Goal: Check status: Check status

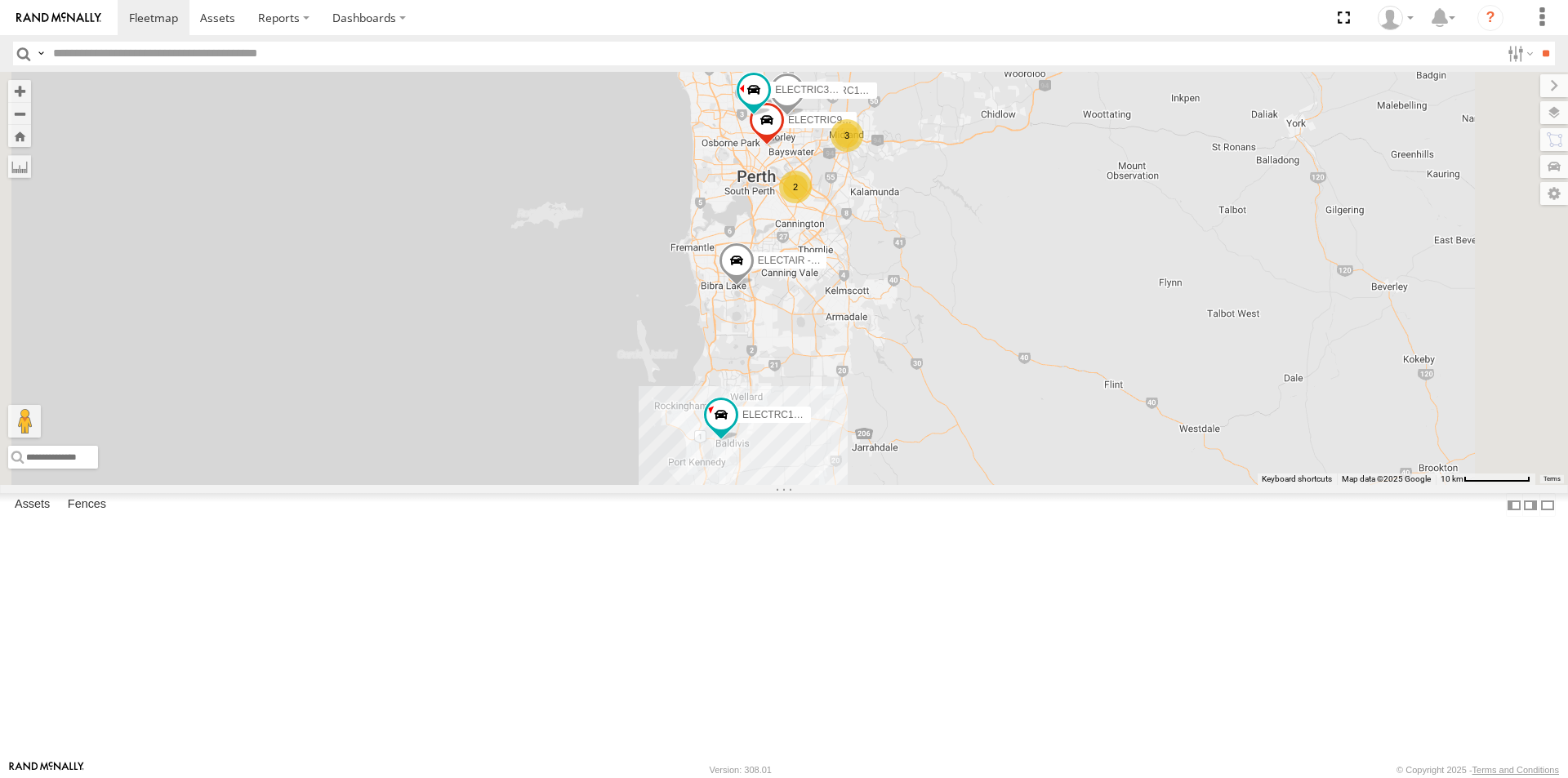
click at [0, 0] on div "ELECTRC14 - Spare" at bounding box center [0, 0] width 0 height 0
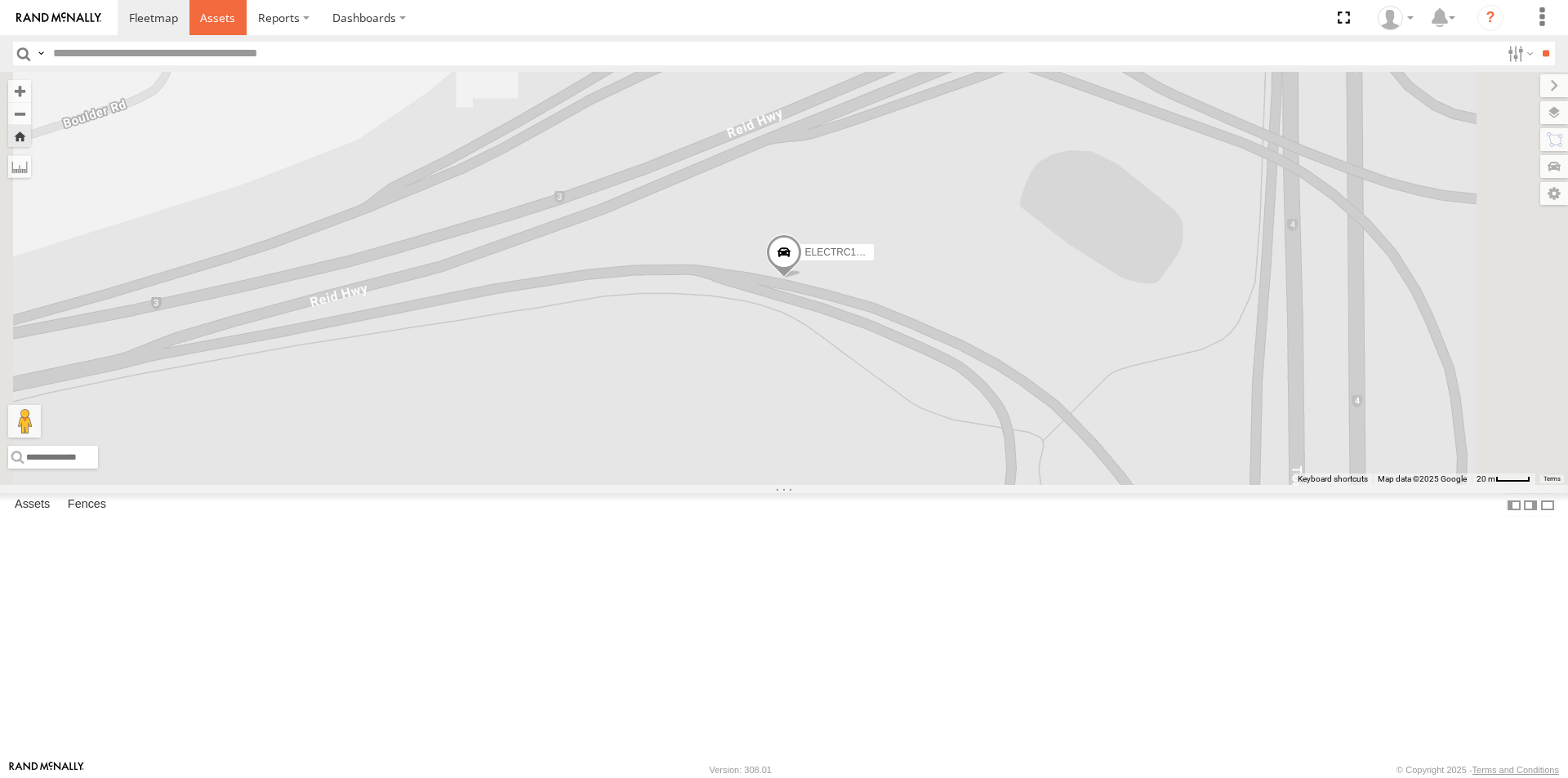
click at [223, 19] on span at bounding box center [217, 18] width 35 height 16
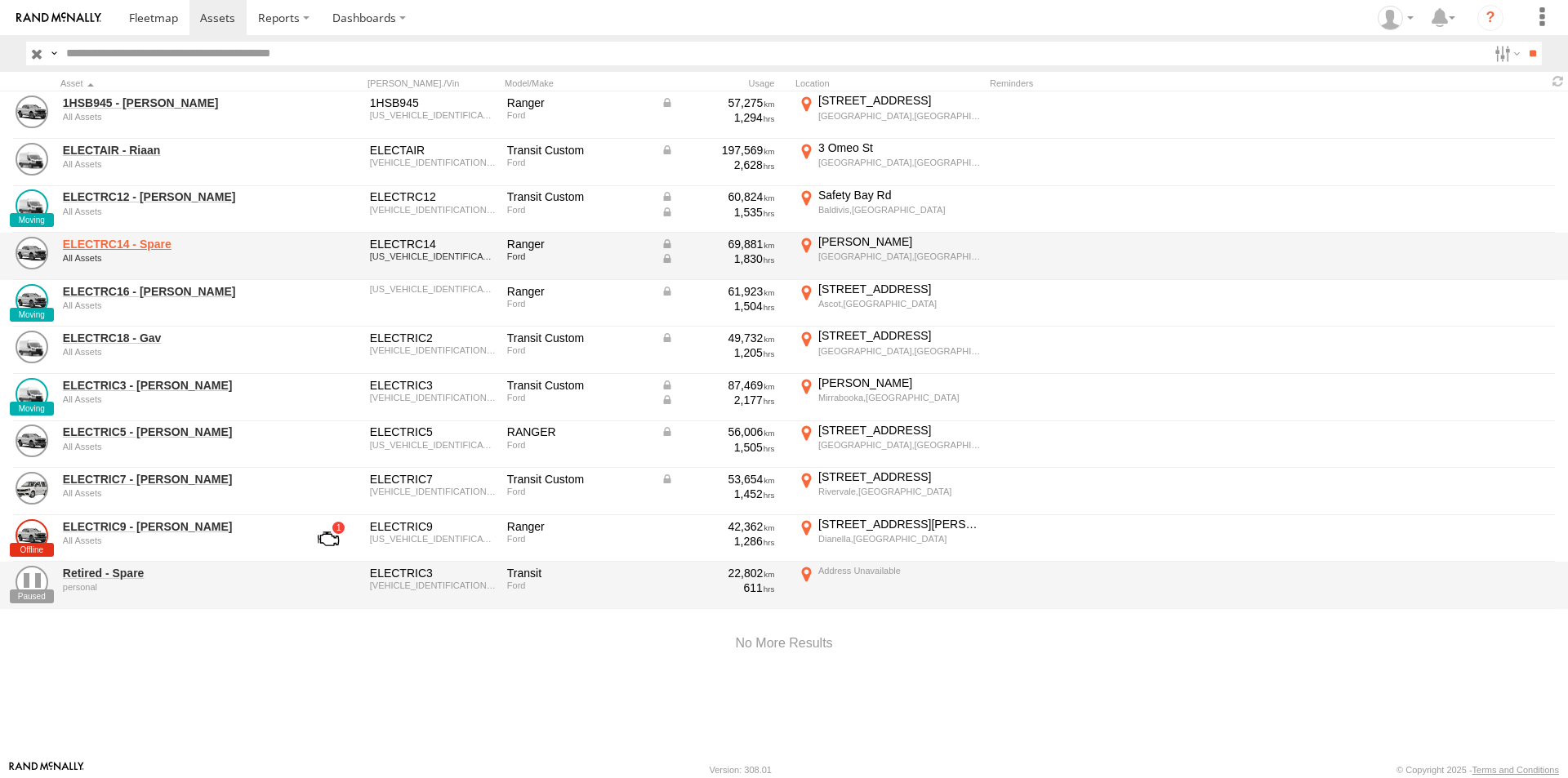
click at [138, 251] on link "ELECTRC14 - Spare" at bounding box center [174, 244] width 223 height 15
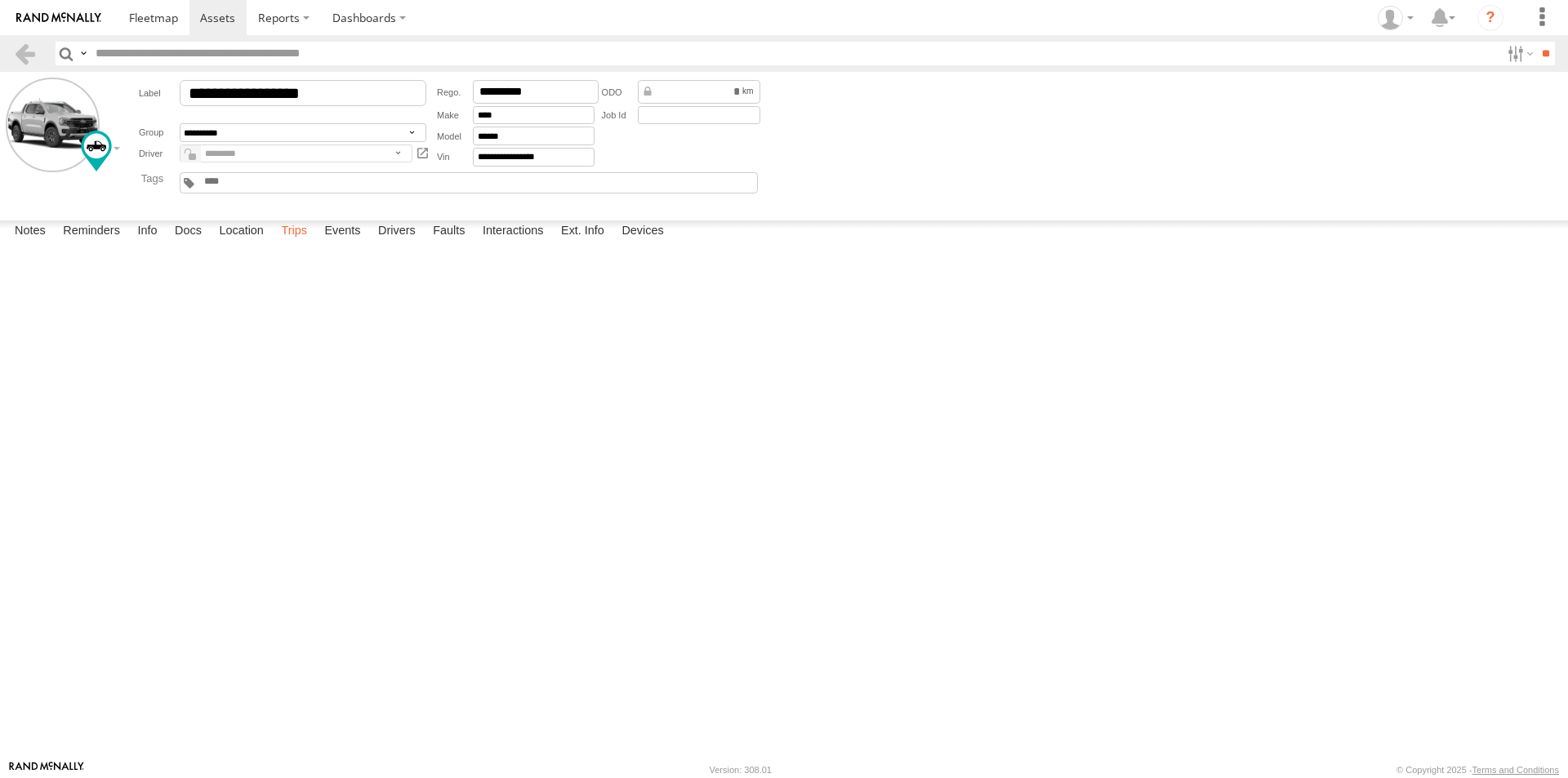
click at [301, 244] on label "Trips" at bounding box center [294, 232] width 42 height 23
click at [349, 244] on label "Events" at bounding box center [343, 232] width 53 height 23
click at [202, 17] on span at bounding box center [217, 18] width 35 height 16
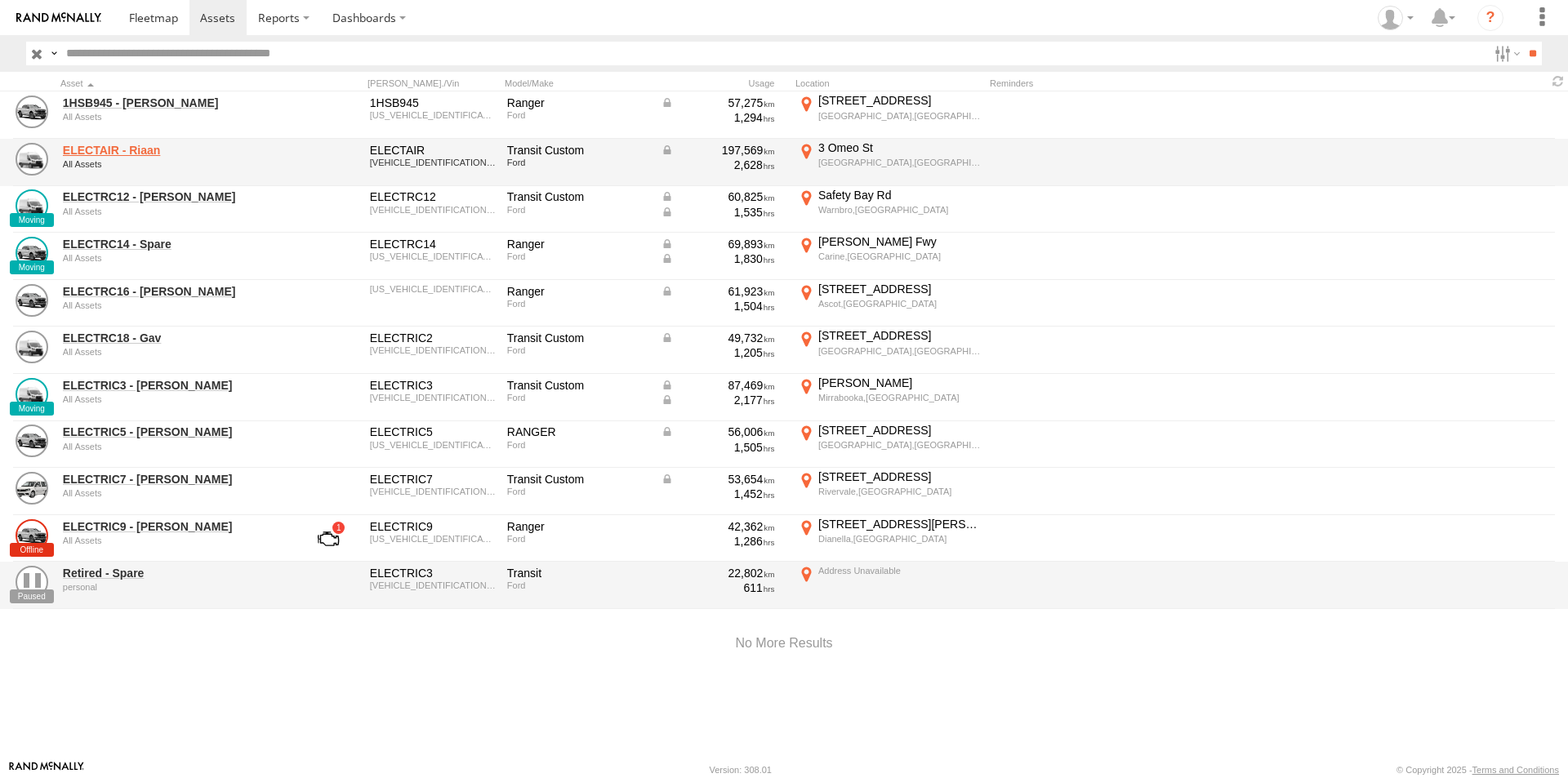
click at [128, 148] on link "ELECTAIR - Riaan" at bounding box center [174, 150] width 223 height 15
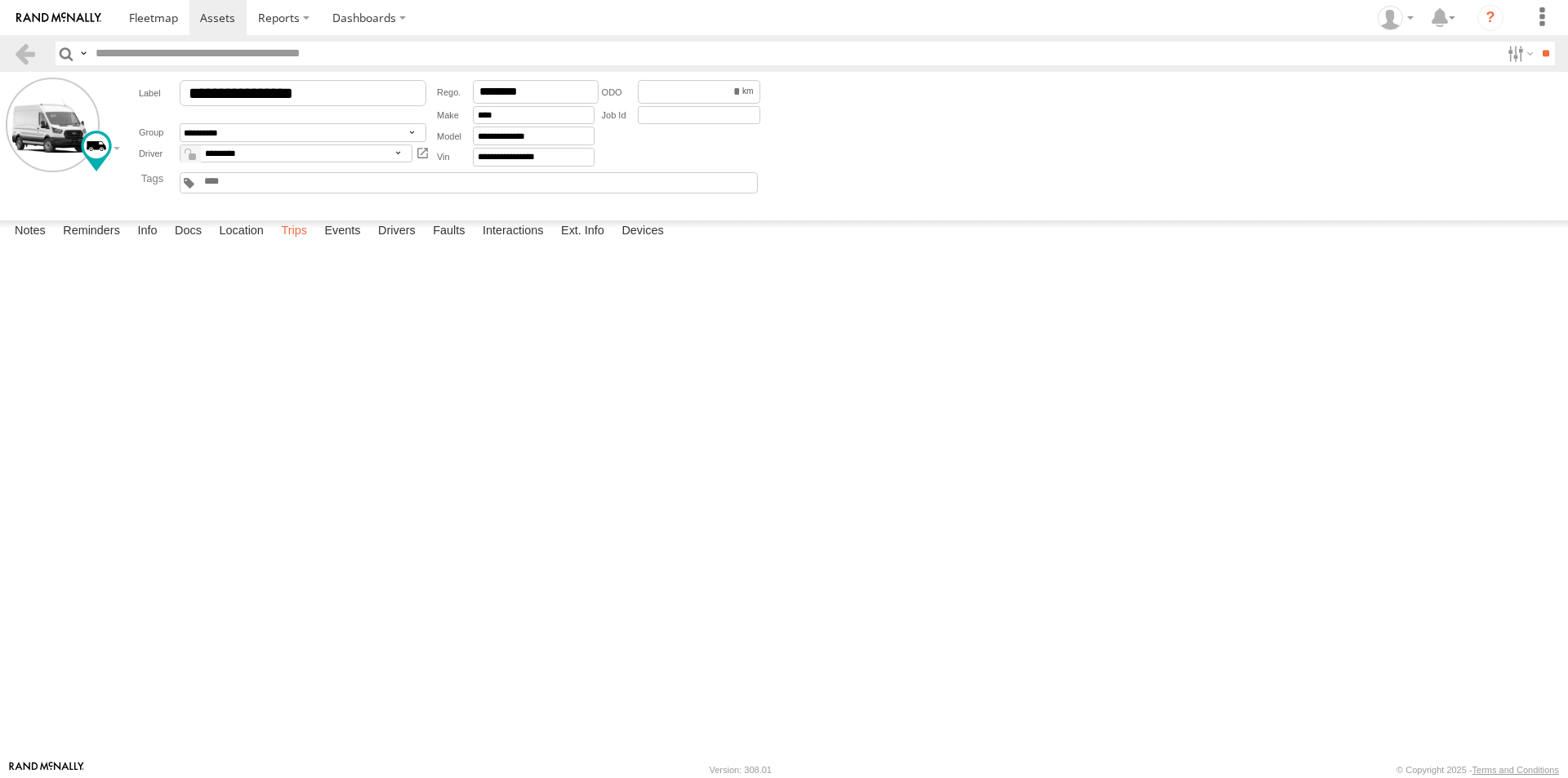
click at [302, 244] on label "Trips" at bounding box center [294, 232] width 42 height 23
click at [345, 244] on label "Events" at bounding box center [343, 232] width 53 height 23
